Goal: Navigation & Orientation: Find specific page/section

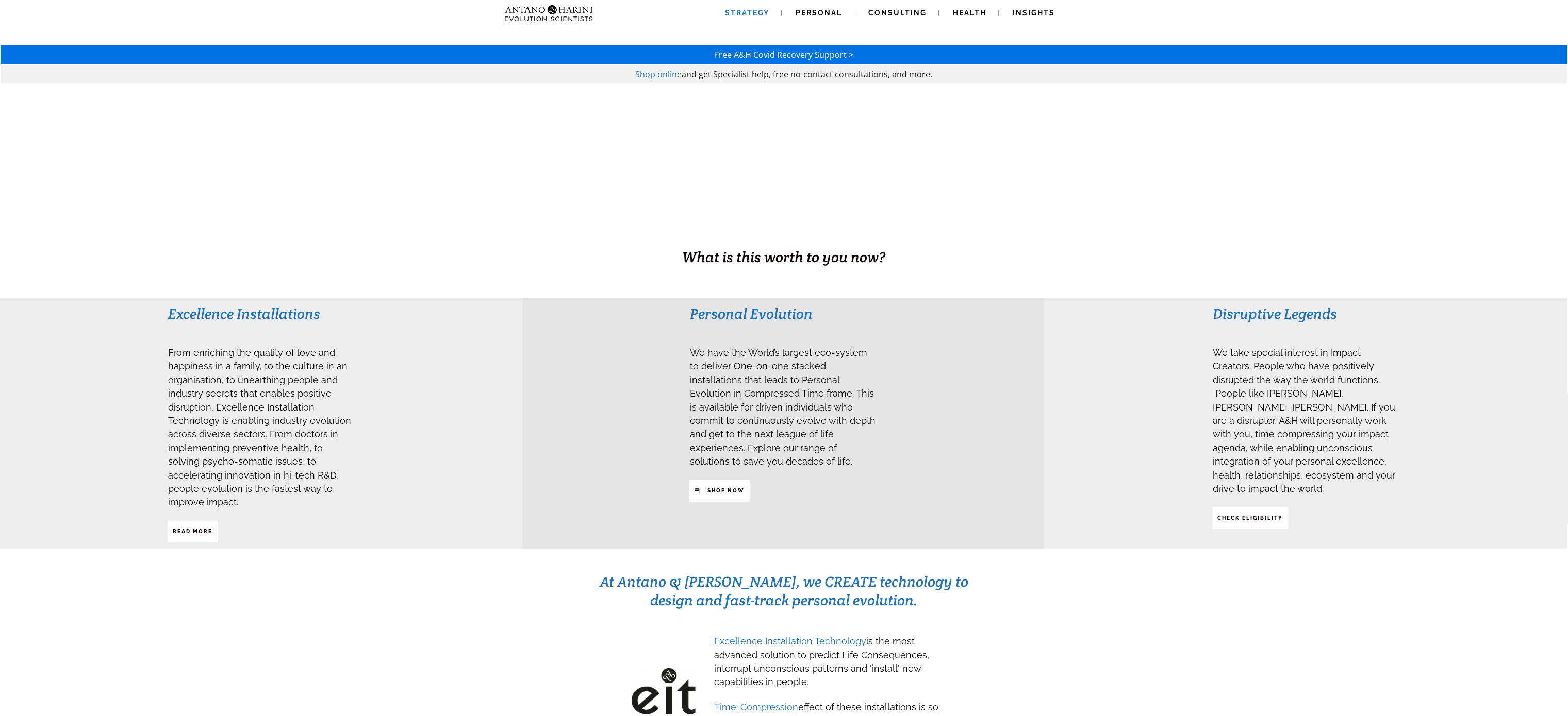
click at [735, 11] on span "Strategy" at bounding box center [748, 13] width 44 height 8
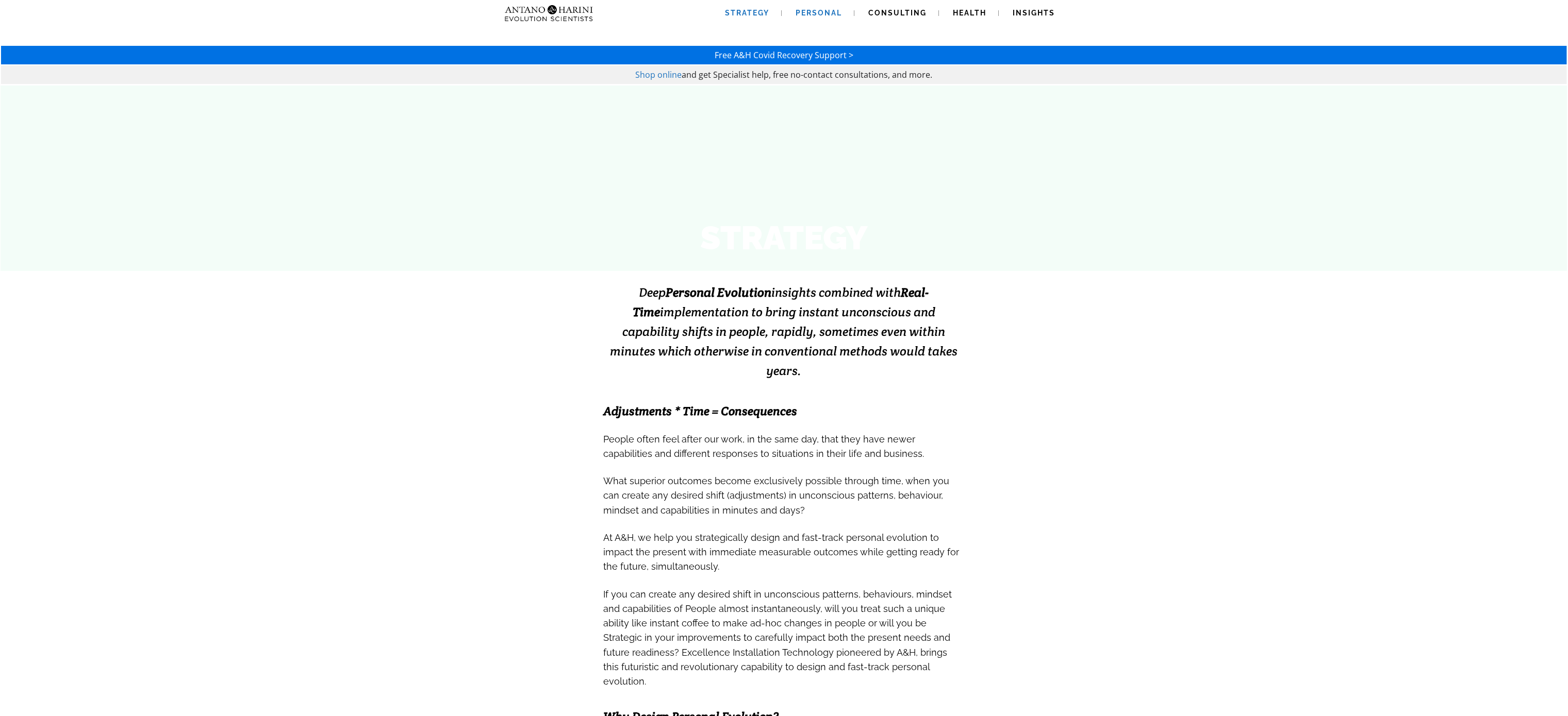
click at [800, 12] on span "Personal" at bounding box center [819, 13] width 47 height 8
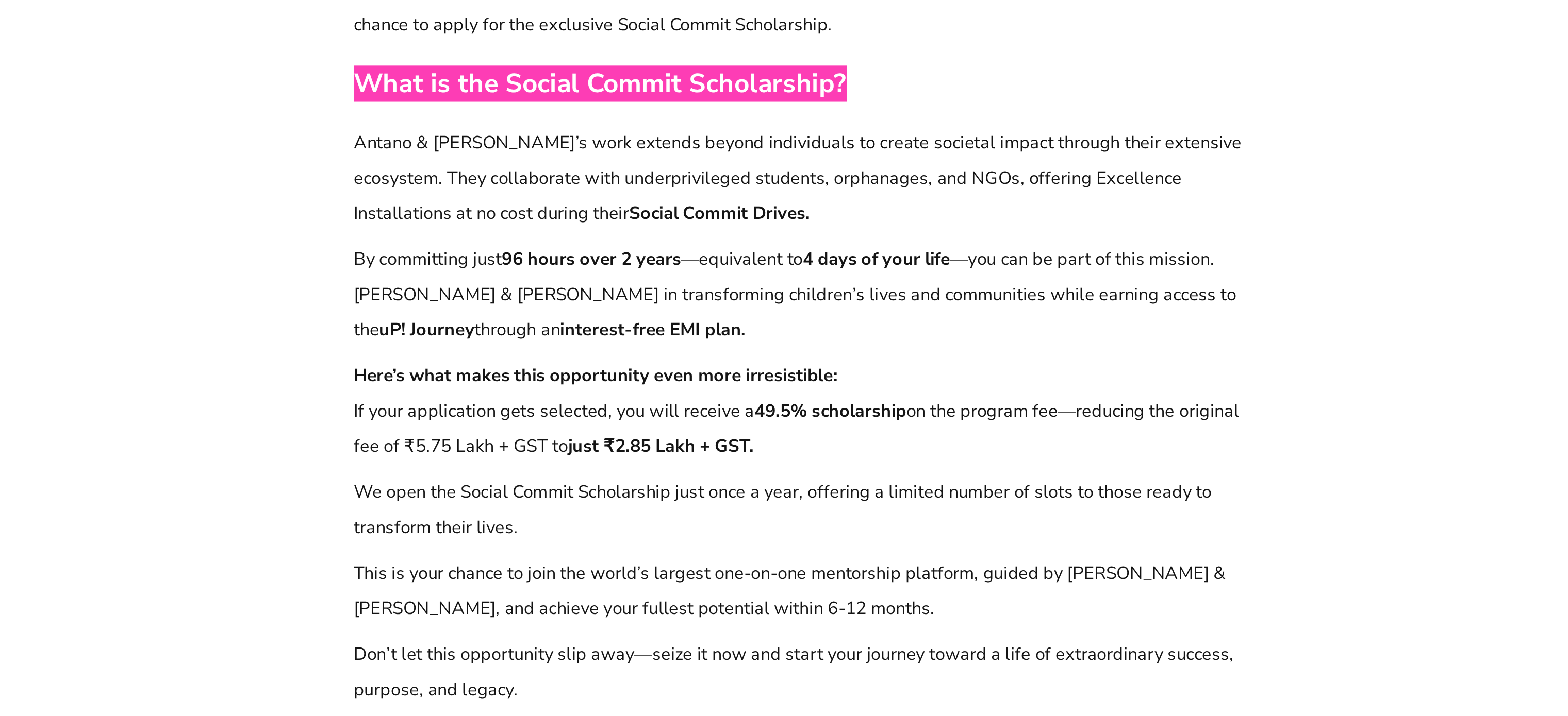
scroll to position [7136, 0]
click at [757, 574] on p "We open the Social Commit Scholarship just once a year, offering a limited numb…" at bounding box center [784, 594] width 525 height 41
